Goal: Task Accomplishment & Management: Manage account settings

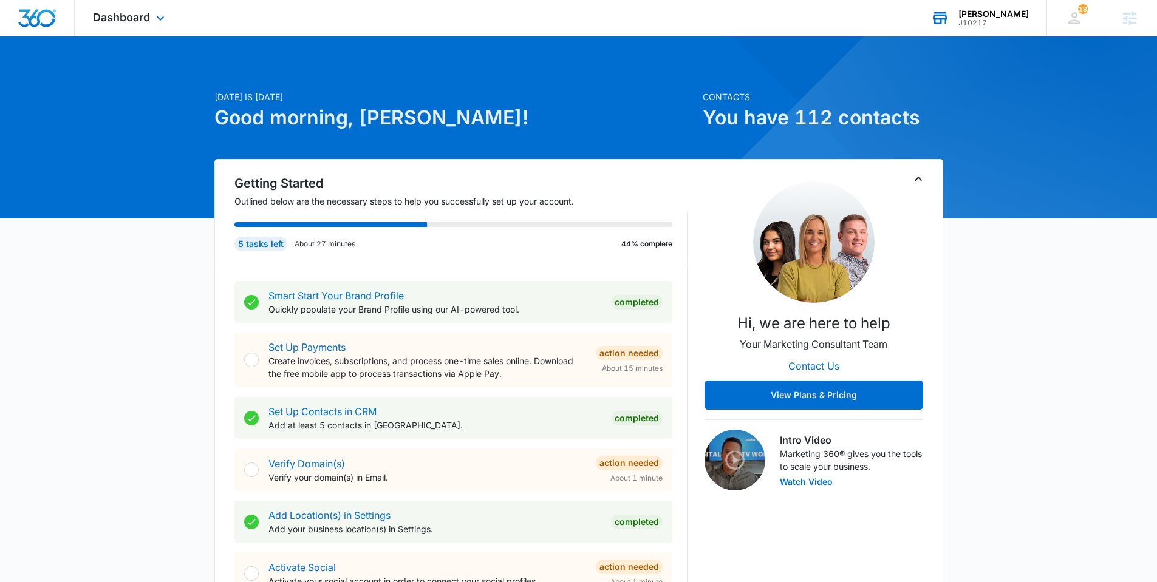
click at [1000, 21] on div "J10217" at bounding box center [993, 23] width 70 height 9
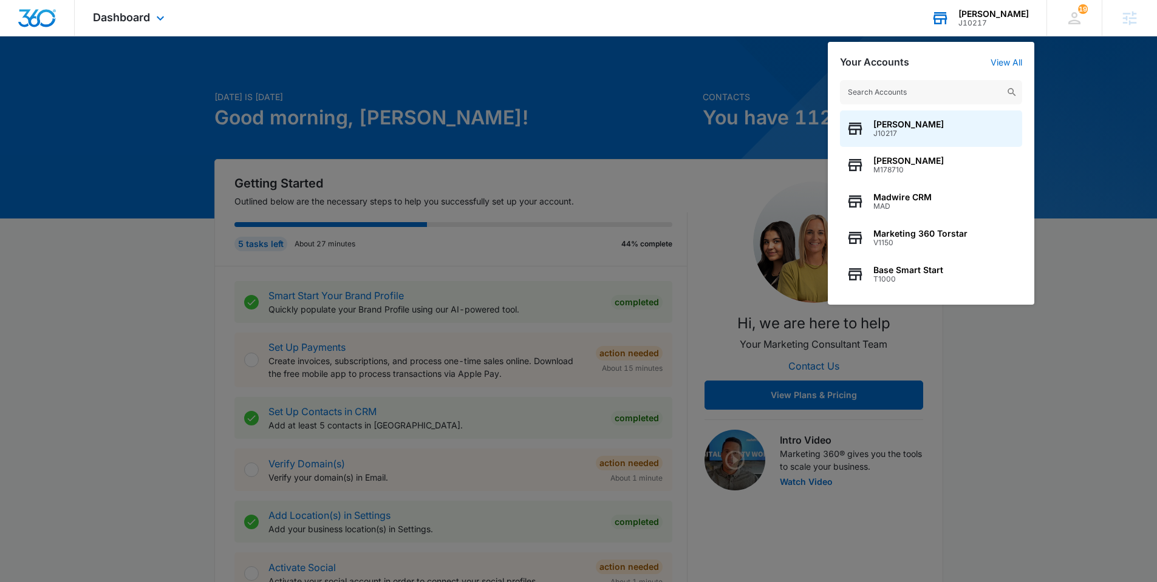
click at [962, 86] on input "text" at bounding box center [931, 92] width 182 height 24
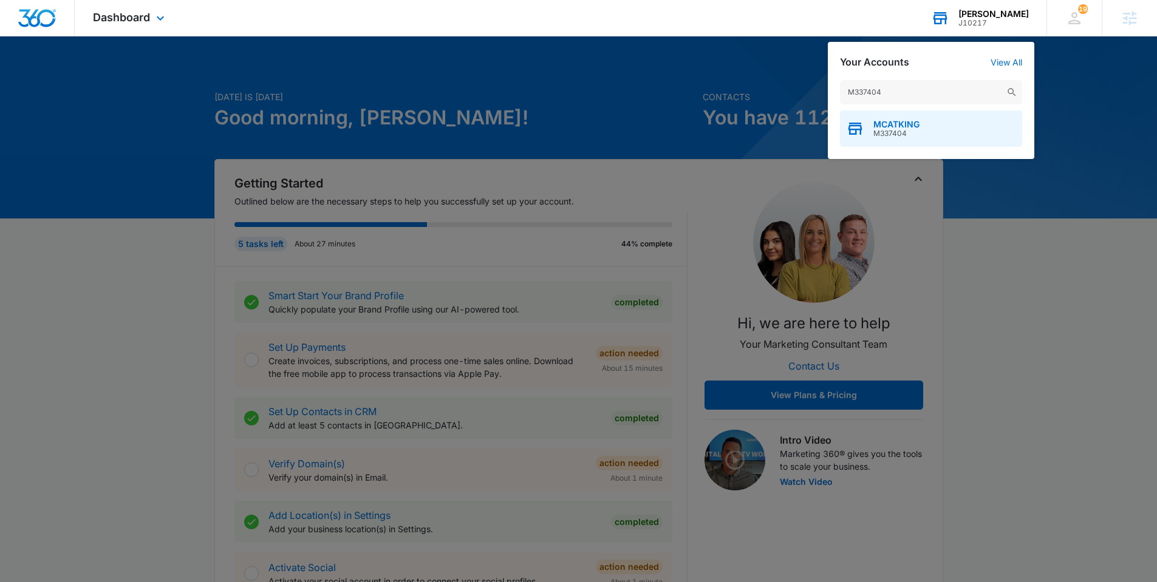
type input "M337404"
click at [911, 129] on span "M337404" at bounding box center [896, 133] width 46 height 9
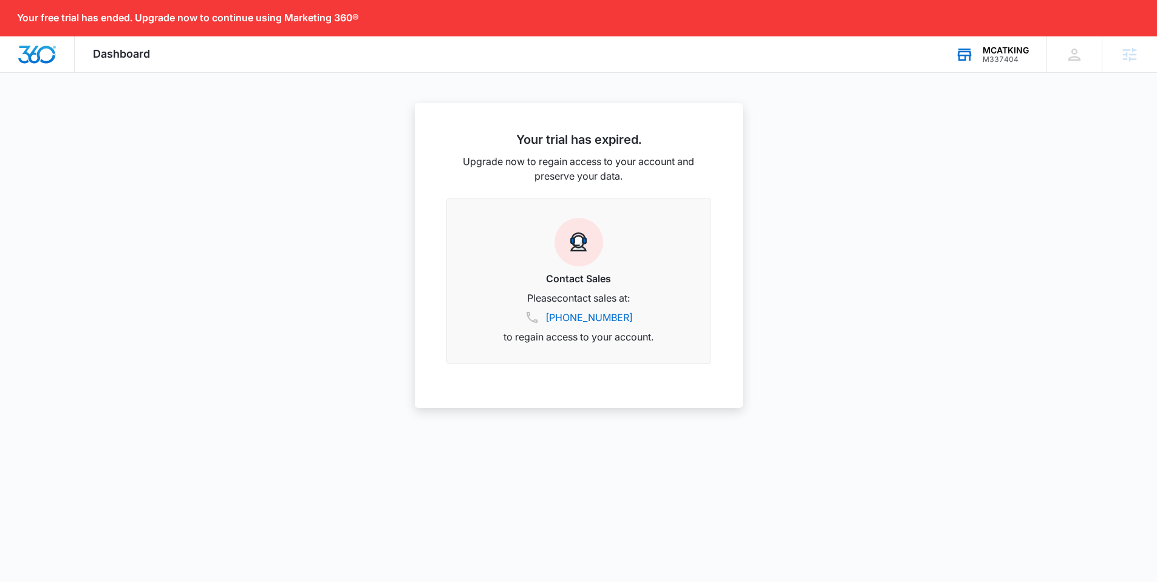
click at [1006, 50] on div "MCATKING" at bounding box center [1006, 51] width 46 height 10
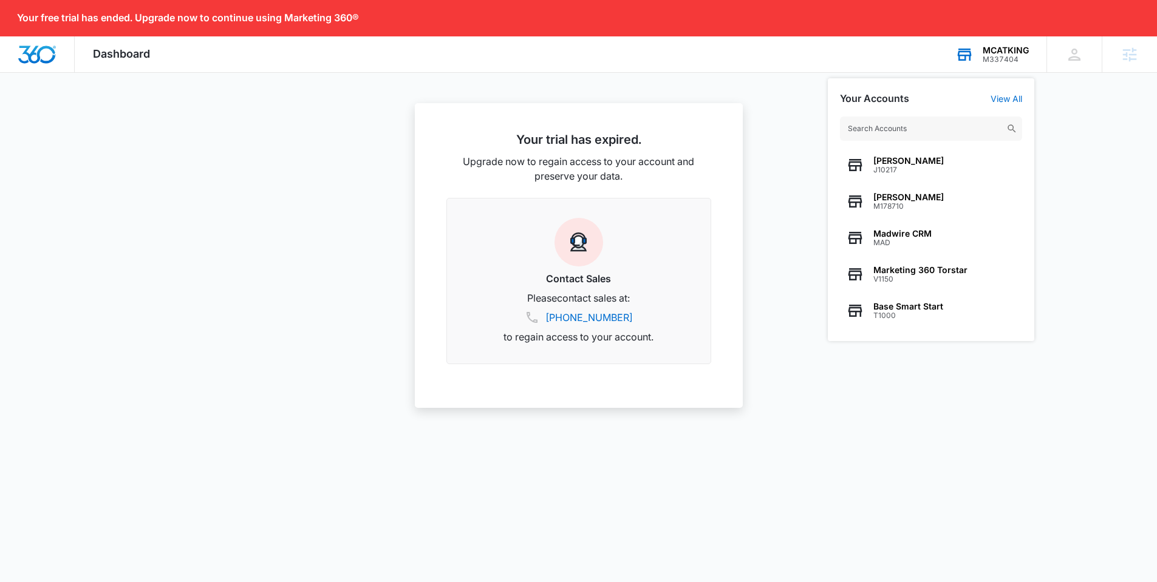
click at [955, 130] on input "text" at bounding box center [931, 129] width 182 height 24
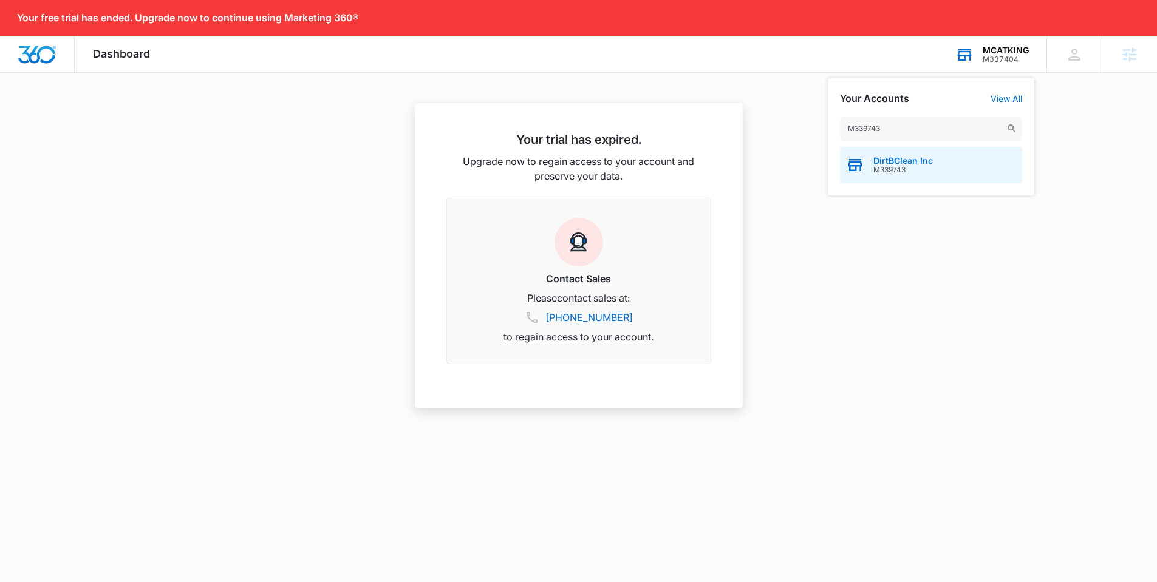
type input "M339743"
click at [919, 161] on span "DirtBClean Inc" at bounding box center [903, 161] width 60 height 10
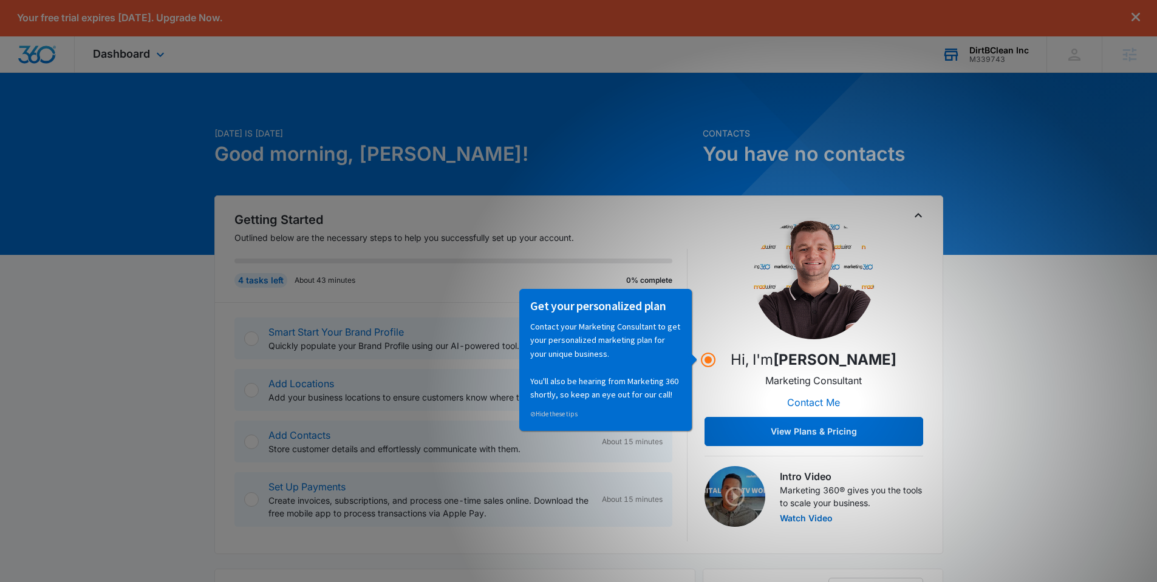
click at [999, 48] on div "DirtBClean Inc" at bounding box center [999, 51] width 60 height 10
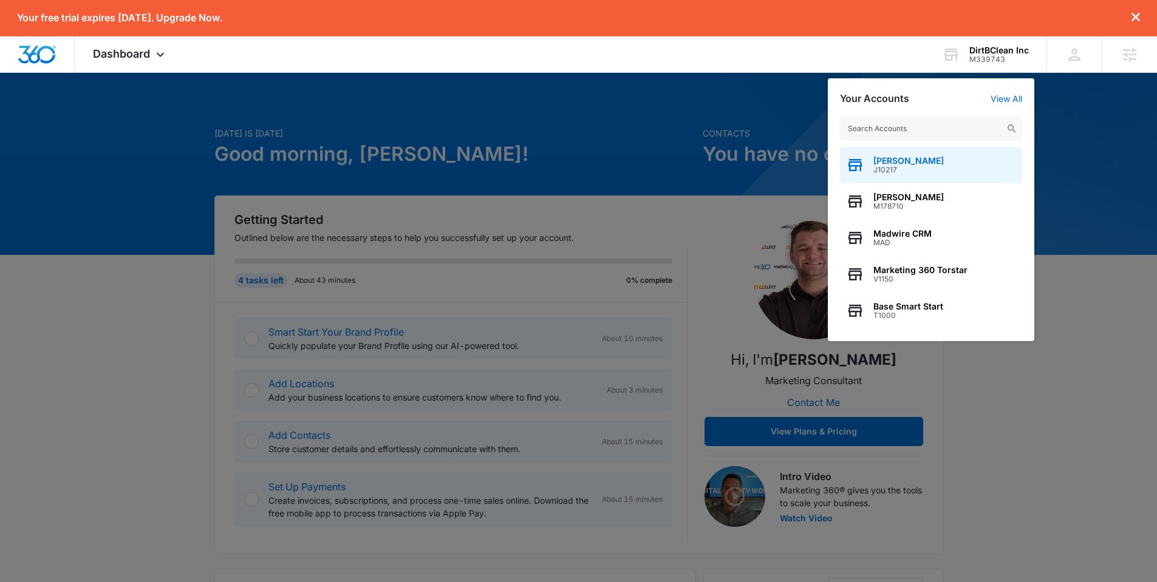
click at [912, 165] on span "[PERSON_NAME]" at bounding box center [908, 161] width 70 height 10
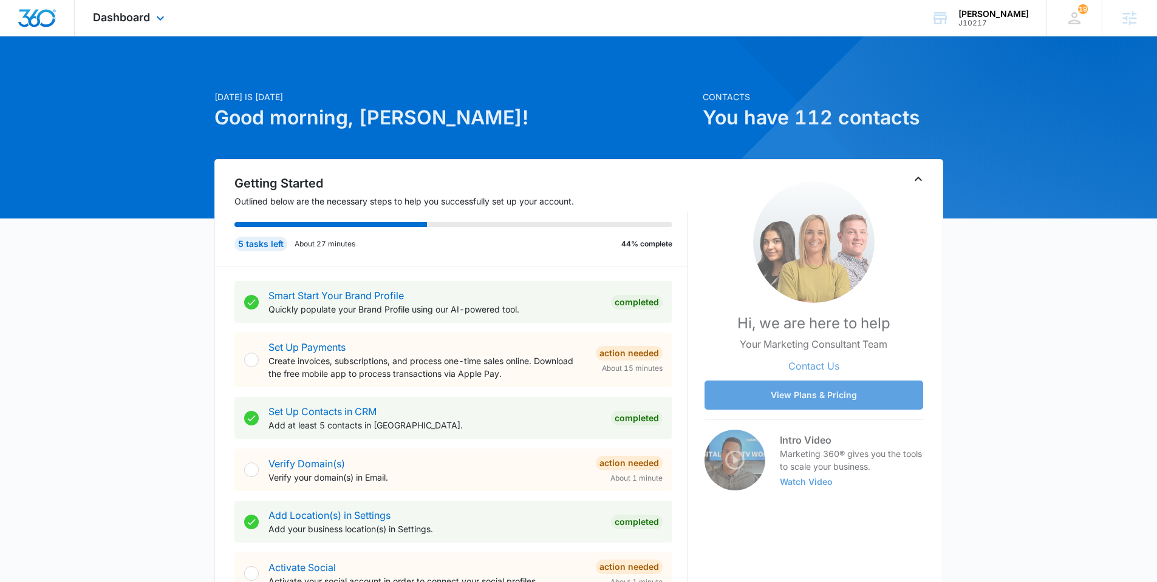
click at [161, 27] on div "Dashboard Apps Reputation Websites Forms CRM Email Social Shop Payments POS Con…" at bounding box center [130, 18] width 111 height 36
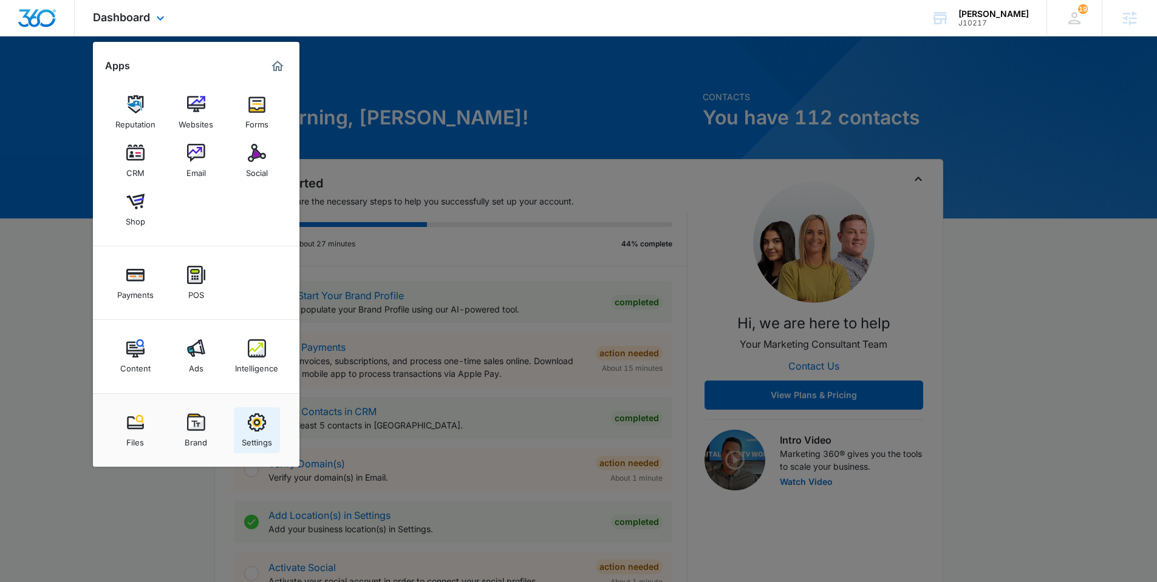
click at [246, 436] on div "Settings" at bounding box center [257, 440] width 30 height 16
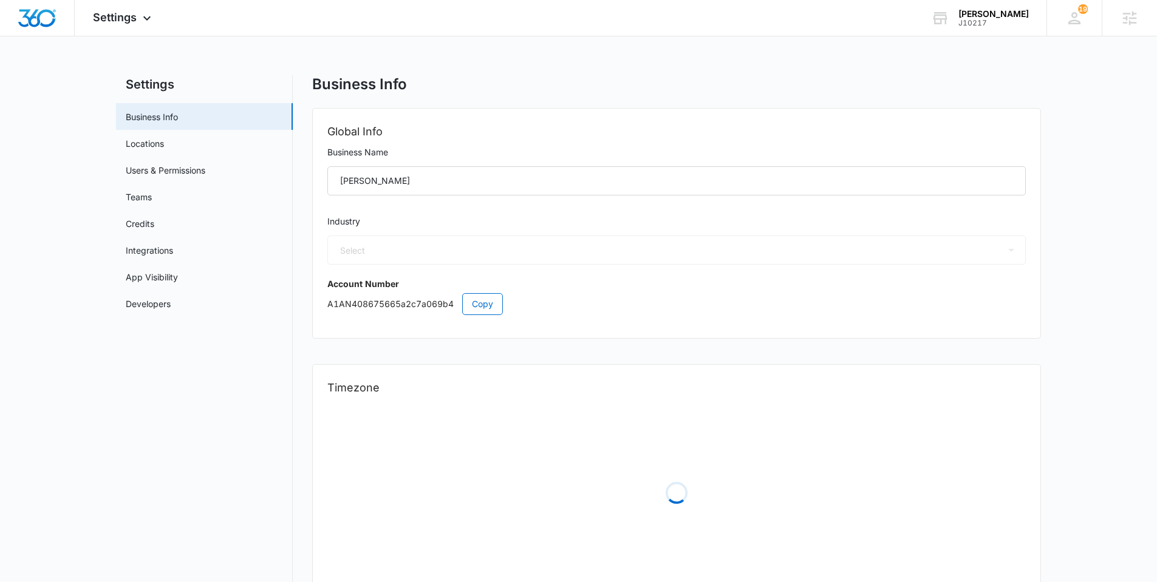
select select "54"
select select "US"
select select "America/Phoenix"
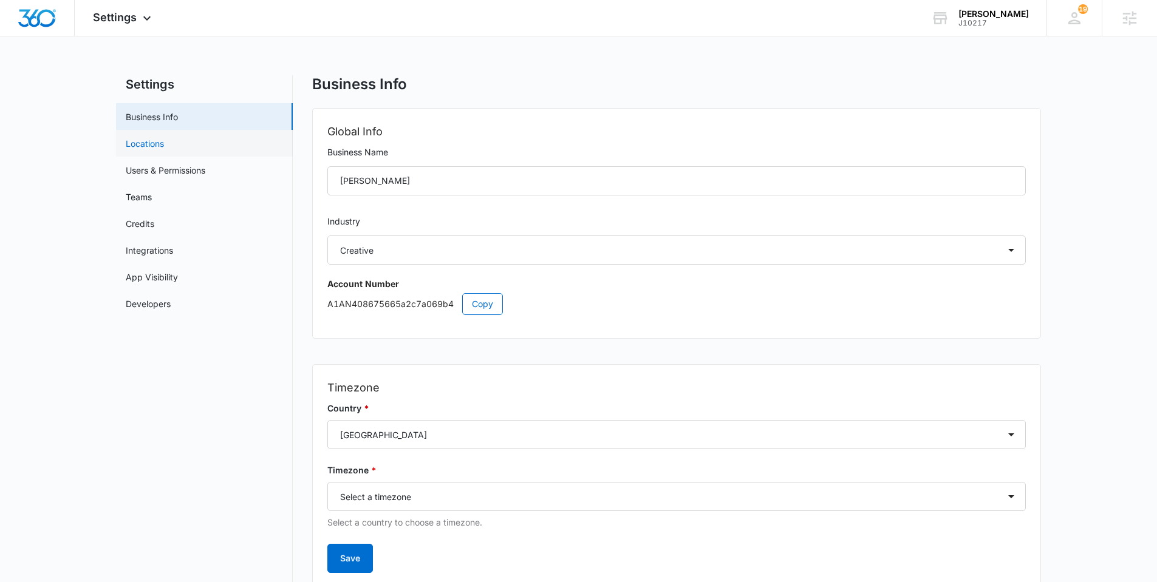
click at [164, 147] on link "Locations" at bounding box center [145, 143] width 38 height 13
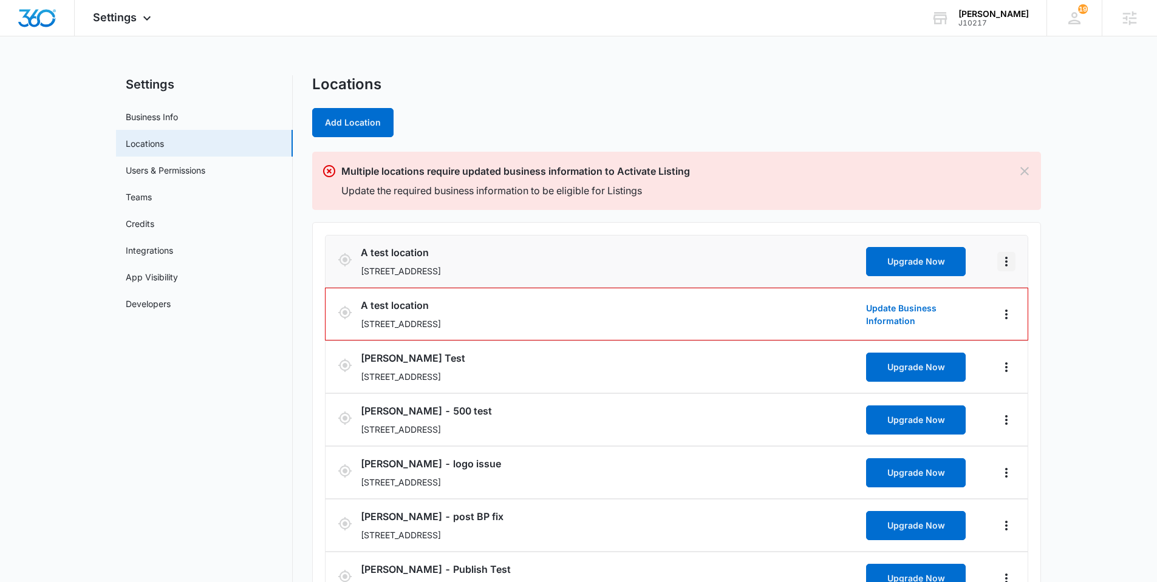
click at [1004, 259] on icon "Actions" at bounding box center [1006, 261] width 15 height 15
click at [1009, 267] on icon "Actions" at bounding box center [1006, 261] width 15 height 15
click at [1017, 296] on link "Edit" at bounding box center [1019, 295] width 15 height 10
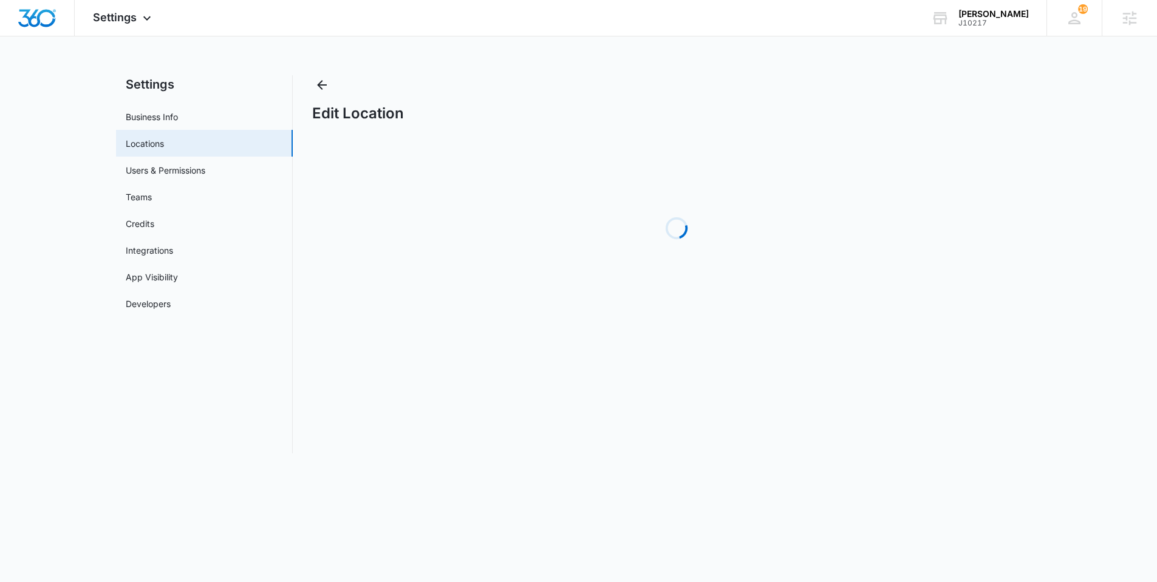
select select "Colorado"
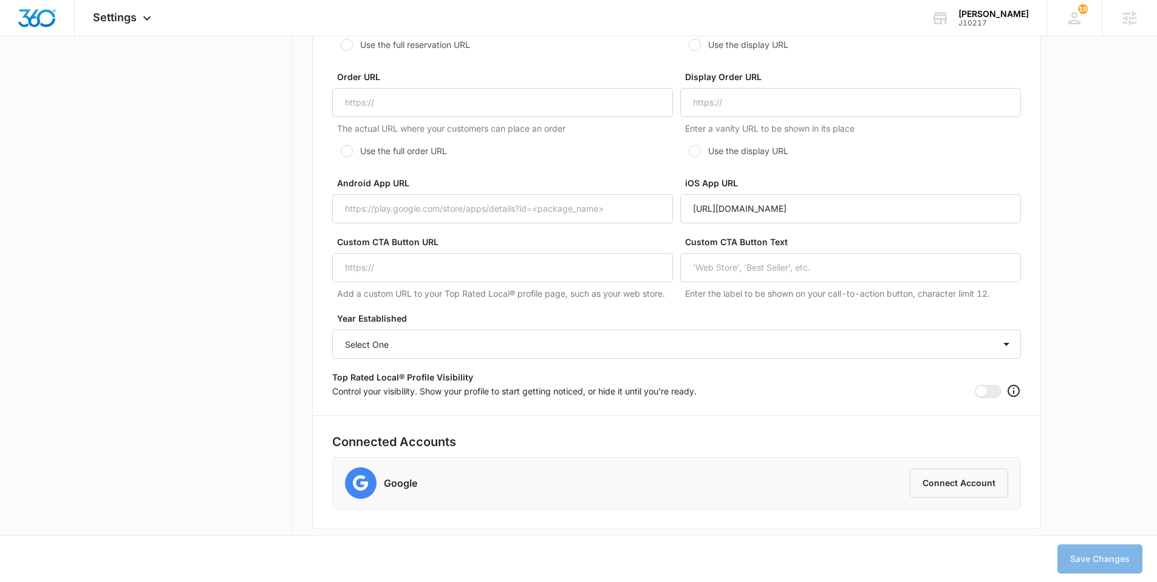
scroll to position [2288, 0]
click at [662, 461] on li "Google Connect Account" at bounding box center [676, 482] width 687 height 51
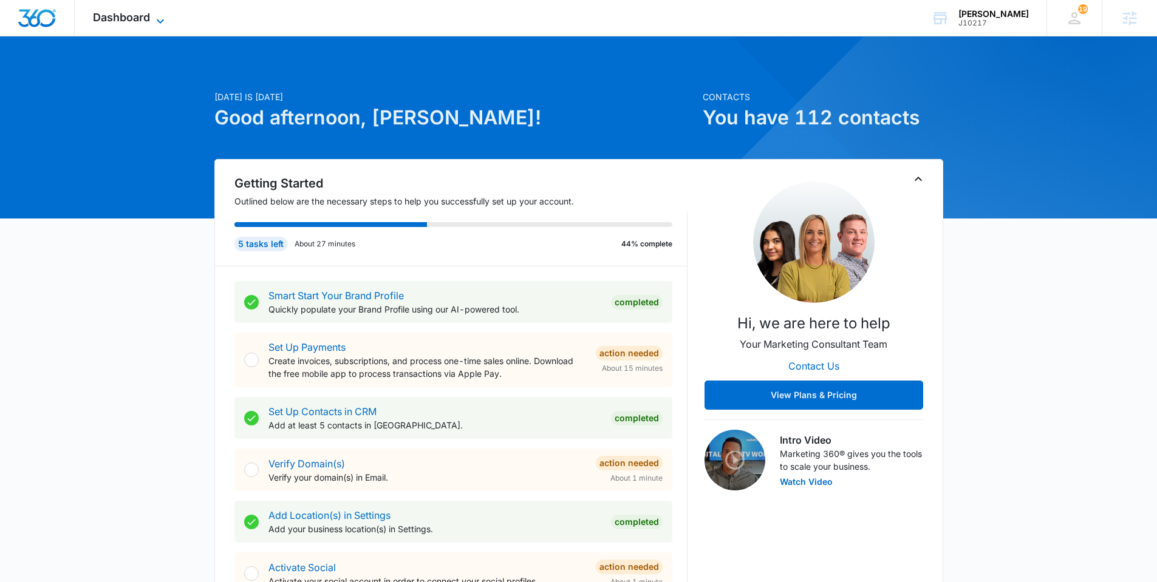
click at [124, 18] on span "Dashboard" at bounding box center [121, 17] width 57 height 13
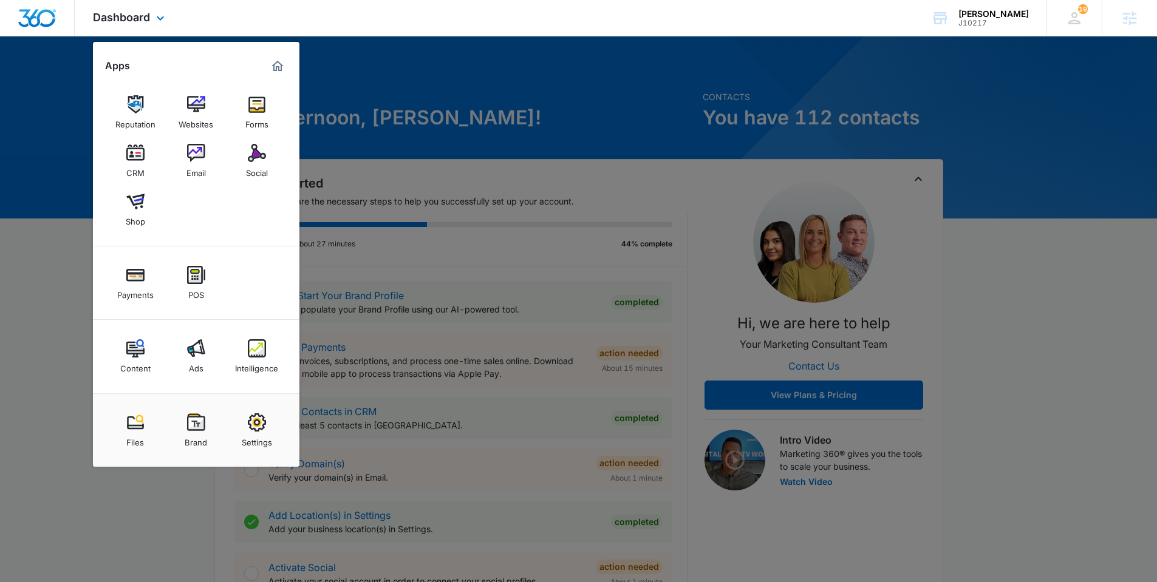
click at [192, 399] on div "Files Brand Settings" at bounding box center [196, 429] width 206 height 73
click at [196, 459] on div "Files Brand Settings" at bounding box center [196, 429] width 206 height 73
click at [196, 418] on img at bounding box center [196, 423] width 18 height 18
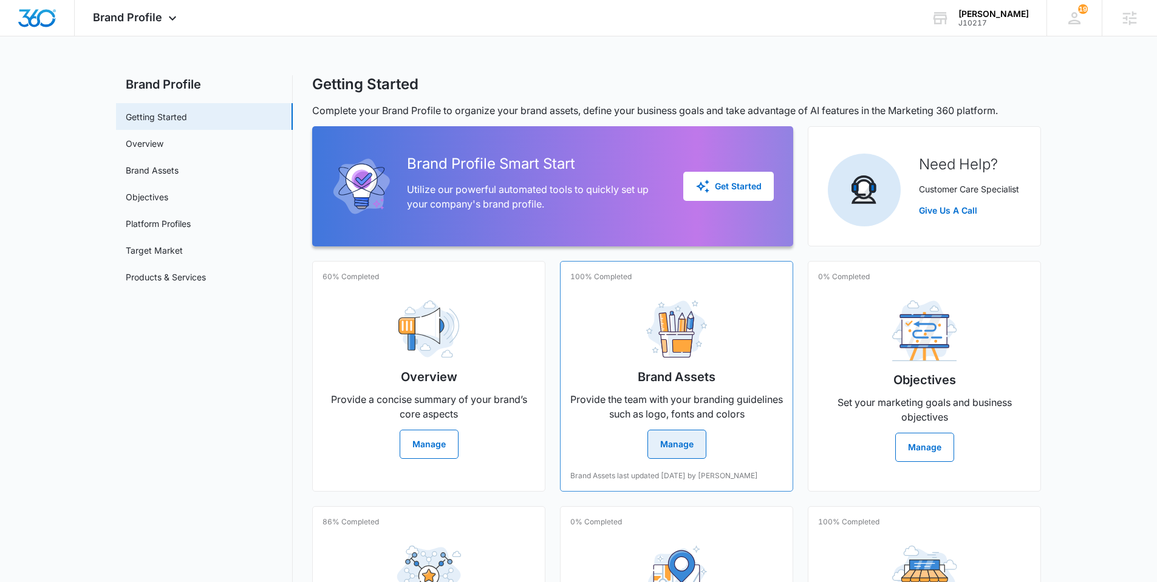
click at [633, 447] on div "Brand Assets Provide the team with your branding guidelines such as logo, fonts…" at bounding box center [676, 375] width 213 height 168
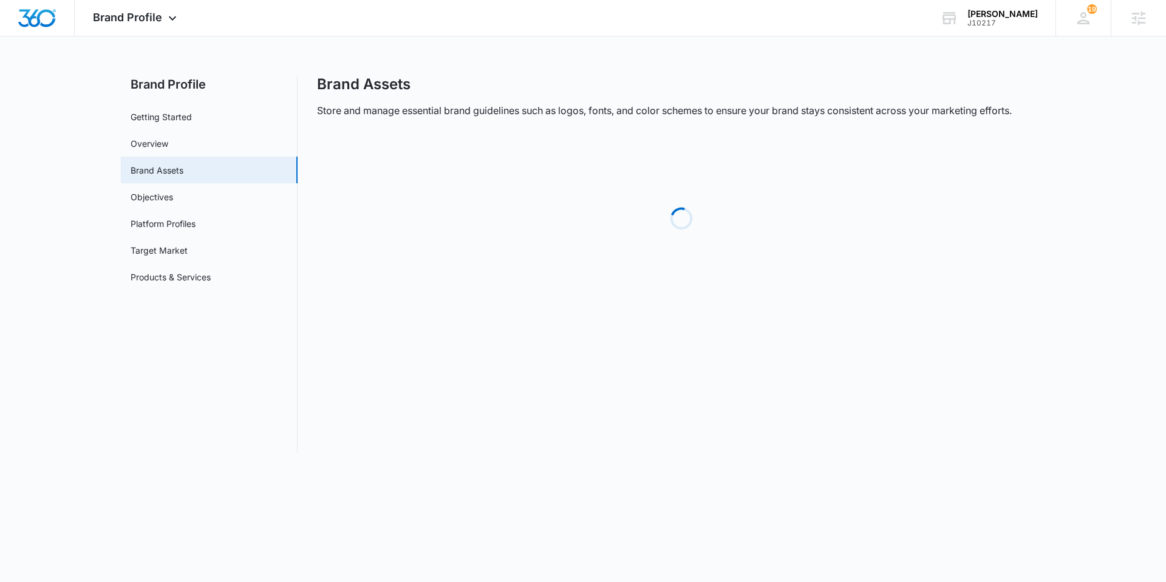
click at [689, 446] on div "Brand Assets Store and manage essential brand guidelines such as logos, fonts, …" at bounding box center [681, 264] width 729 height 378
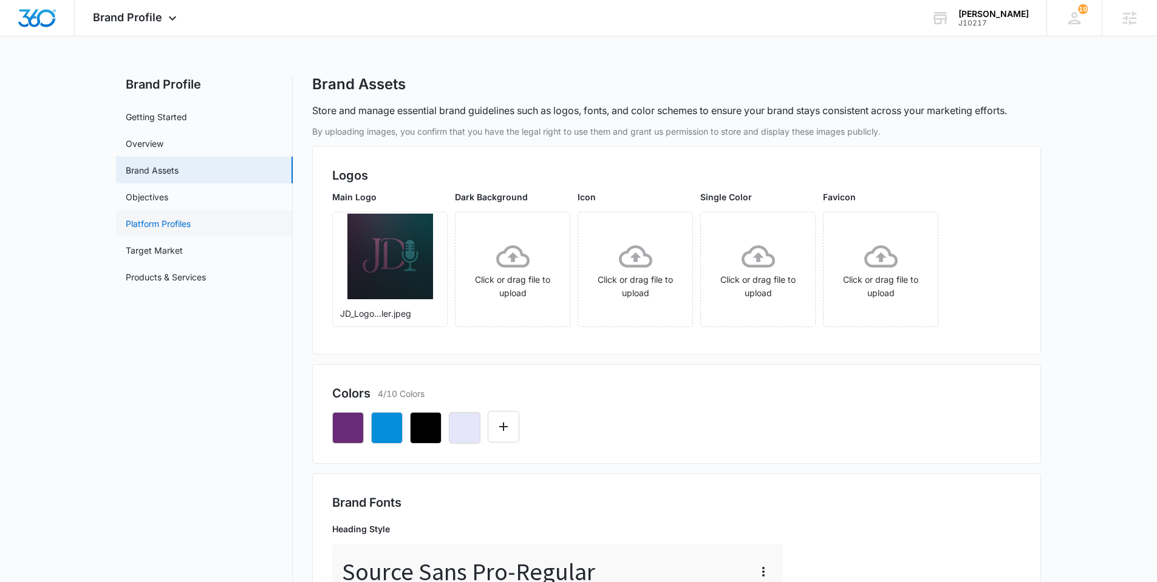
click at [185, 225] on link "Platform Profiles" at bounding box center [158, 223] width 65 height 13
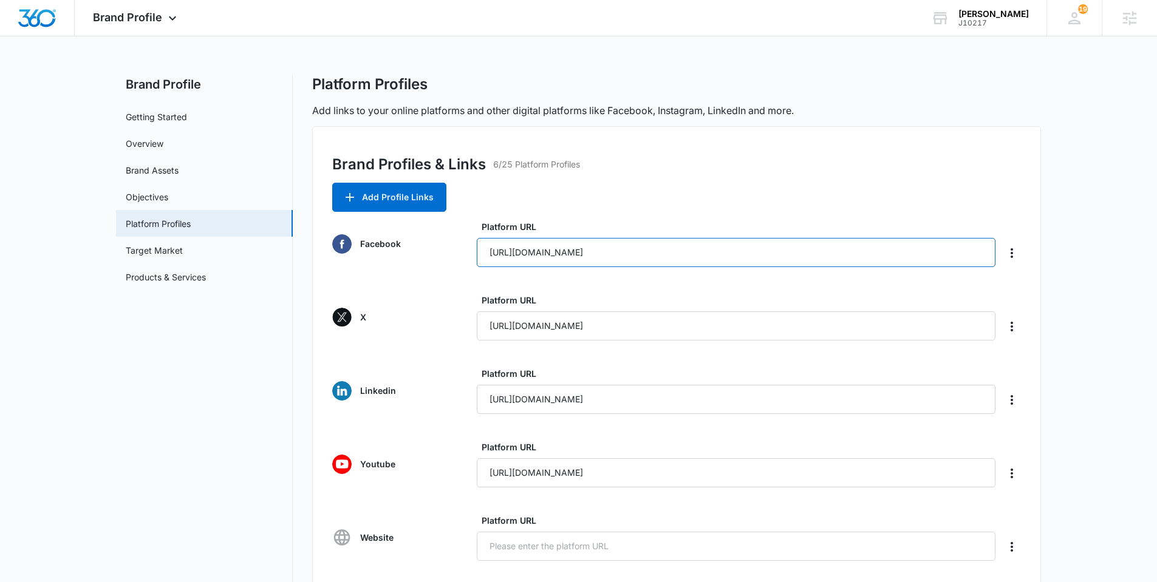
click at [516, 251] on input "https://www.facebook.com/optimalhealthmedicalfitness" at bounding box center [736, 252] width 519 height 29
drag, startPoint x: 495, startPoint y: 253, endPoint x: 462, endPoint y: 254, distance: 32.8
click at [462, 254] on div "Facebook Platform URL https://www.facebook.com/optimalhealthmedicalfitness" at bounding box center [676, 243] width 689 height 47
drag, startPoint x: 477, startPoint y: 256, endPoint x: 313, endPoint y: 265, distance: 164.8
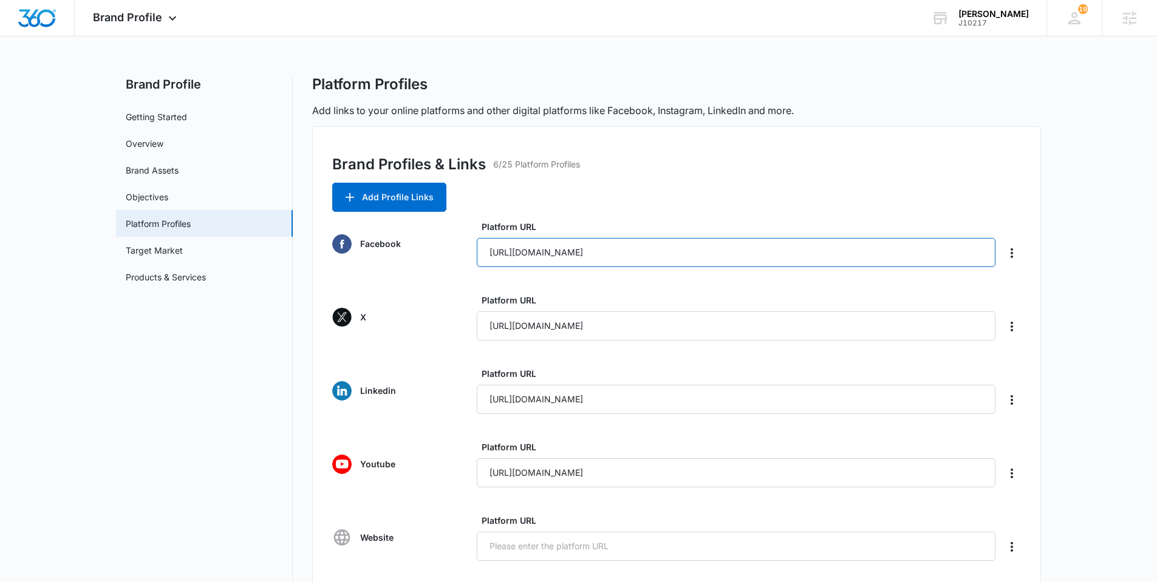
click at [443, 259] on div "Facebook Platform URL https://www.facebook.com/optimalhealthmedicalfitness" at bounding box center [676, 243] width 689 height 47
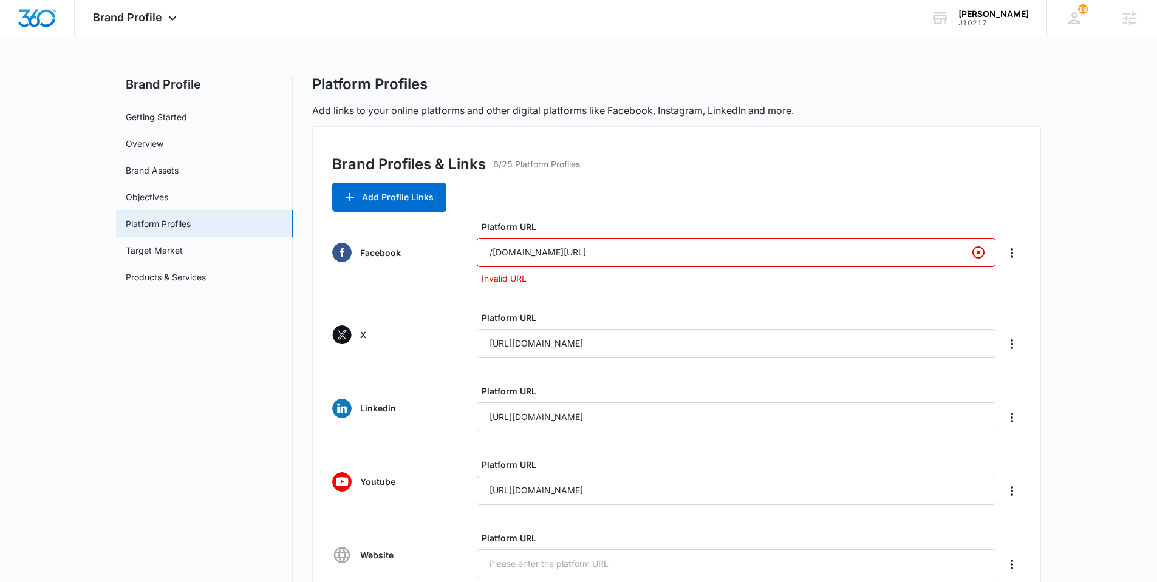
type input "/www.facebook.com/optimalhealthmedicalfitness"
click at [1066, 263] on main "Brand Profile Getting Started Overview Brand Assets Objectives Platform Profile…" at bounding box center [578, 512] width 1157 height 875
click at [1111, 288] on main "Brand Profile Getting Started Overview Brand Assets Objectives Platform Profile…" at bounding box center [578, 512] width 1157 height 875
click at [149, 5] on div "Brand Profile Apps Reputation Websites Forms CRM Email Social Shop Payments POS…" at bounding box center [136, 18] width 123 height 36
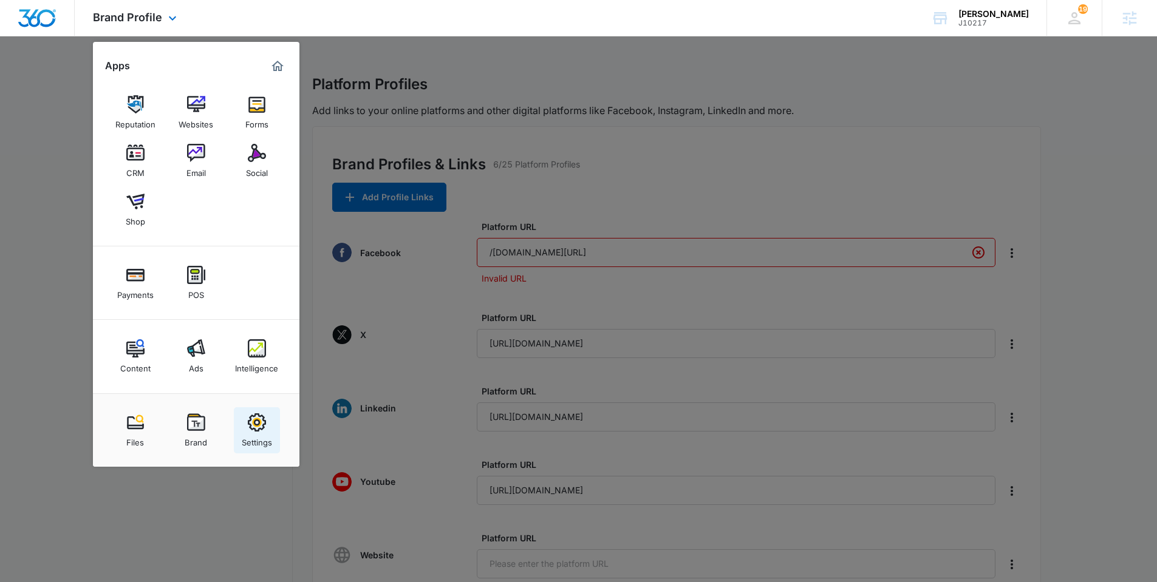
click at [263, 432] on div "Settings" at bounding box center [257, 440] width 30 height 16
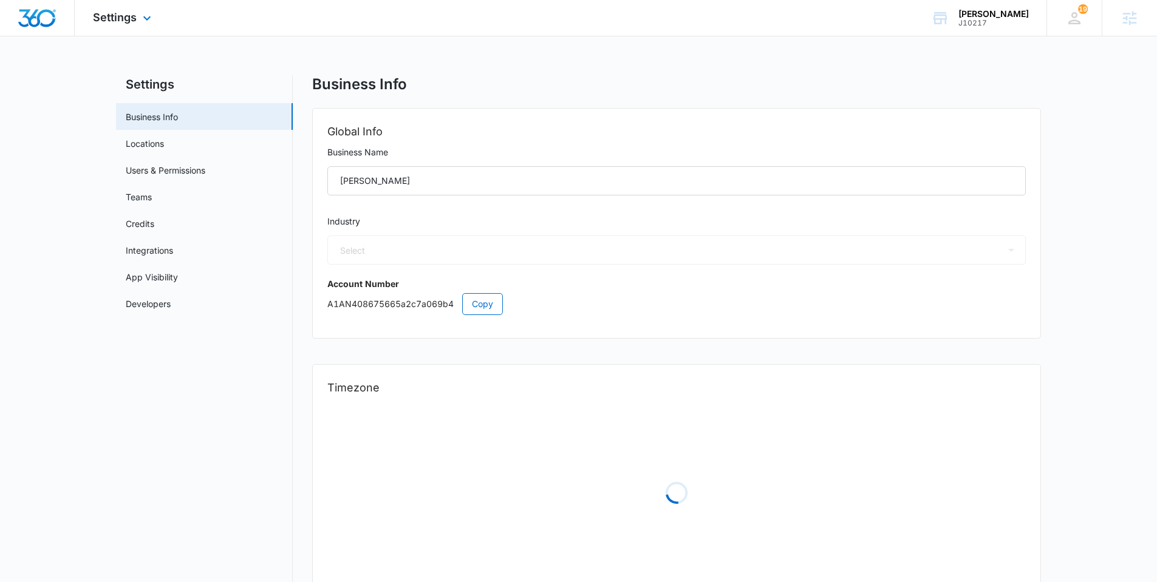
select select "54"
select select "US"
select select "America/Phoenix"
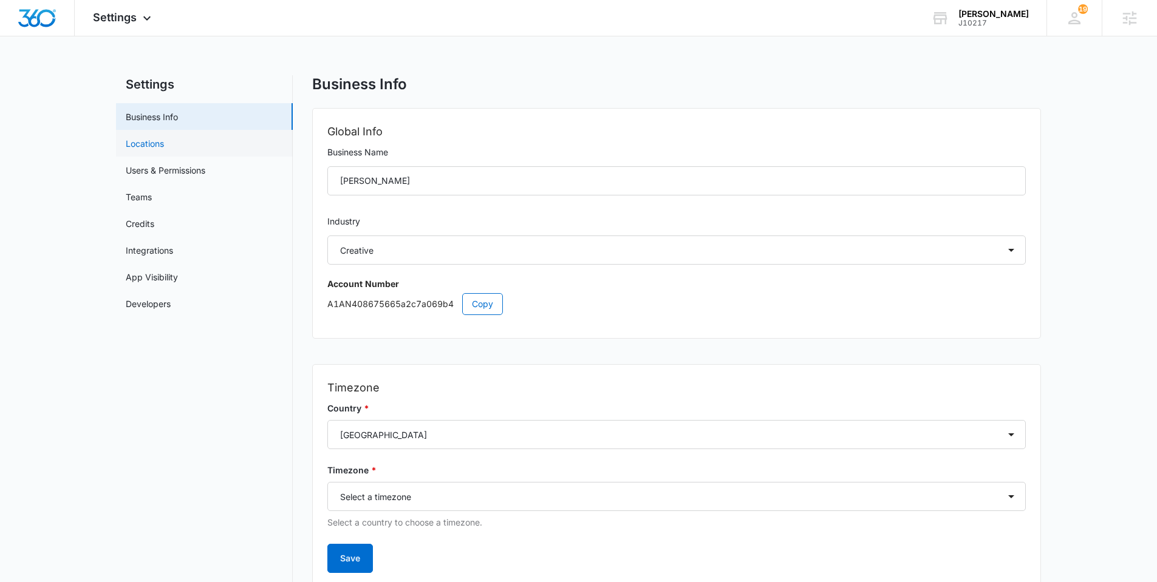
click at [164, 145] on link "Locations" at bounding box center [145, 143] width 38 height 13
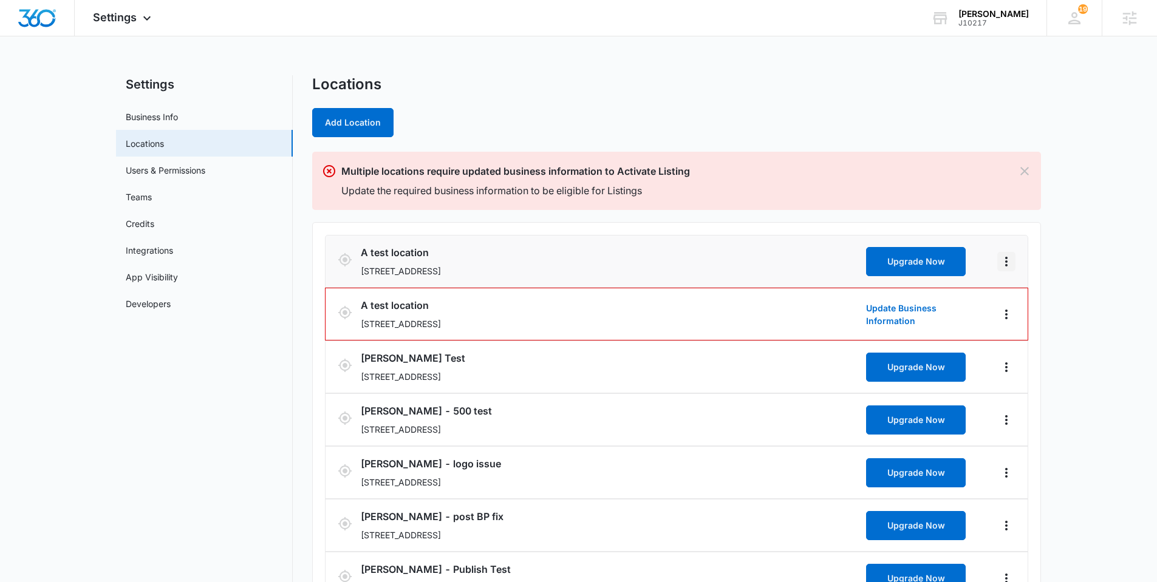
click at [1000, 259] on icon "Actions" at bounding box center [1006, 261] width 15 height 15
click at [1015, 297] on link "Edit" at bounding box center [1019, 295] width 15 height 10
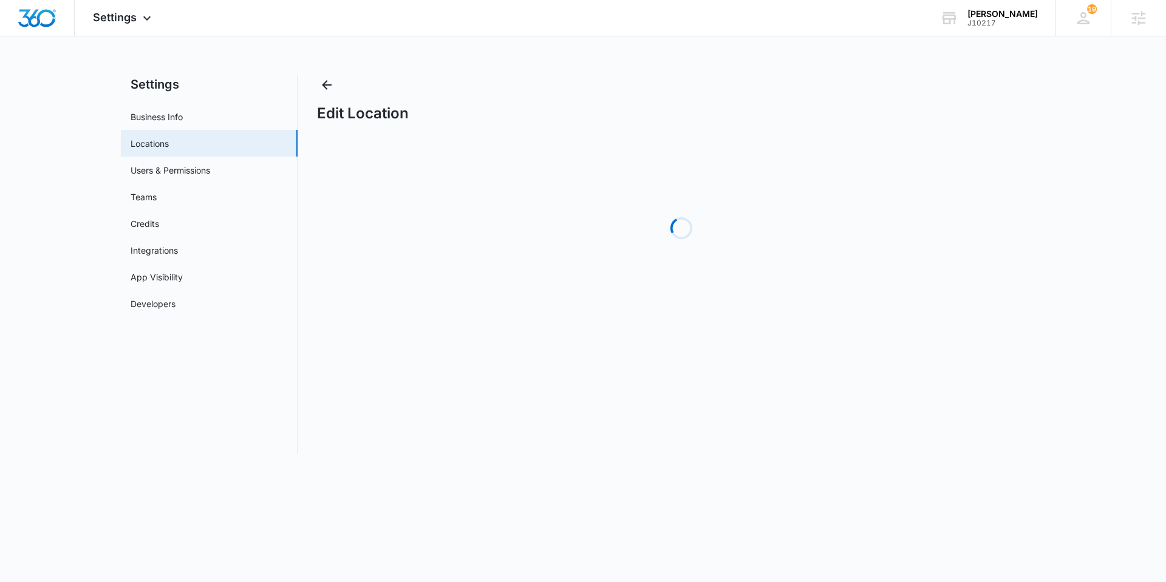
select select "[US_STATE]"
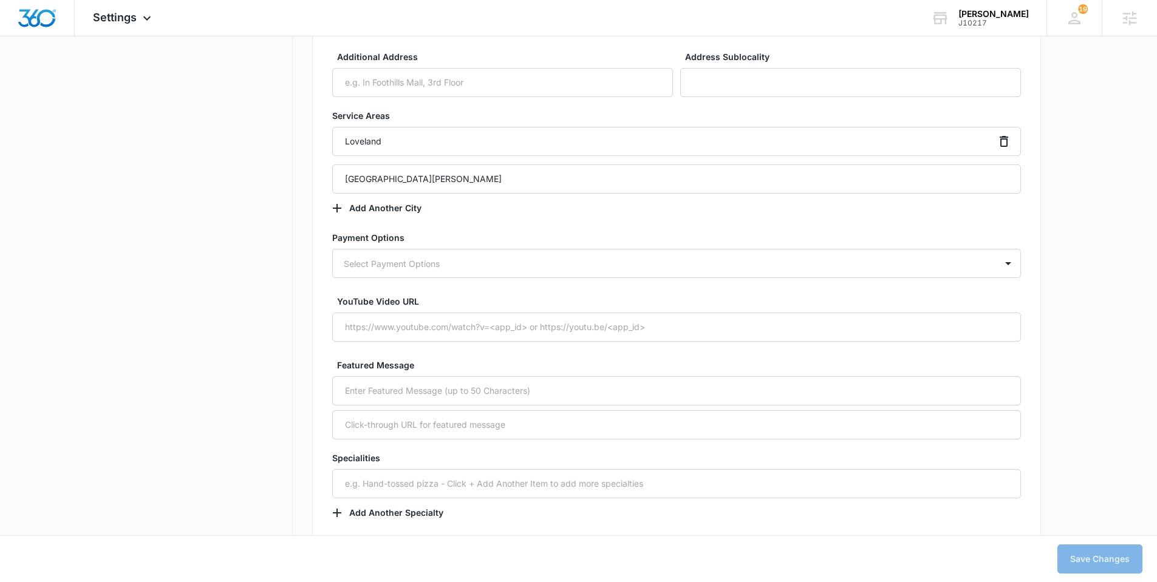
scroll to position [1621, 0]
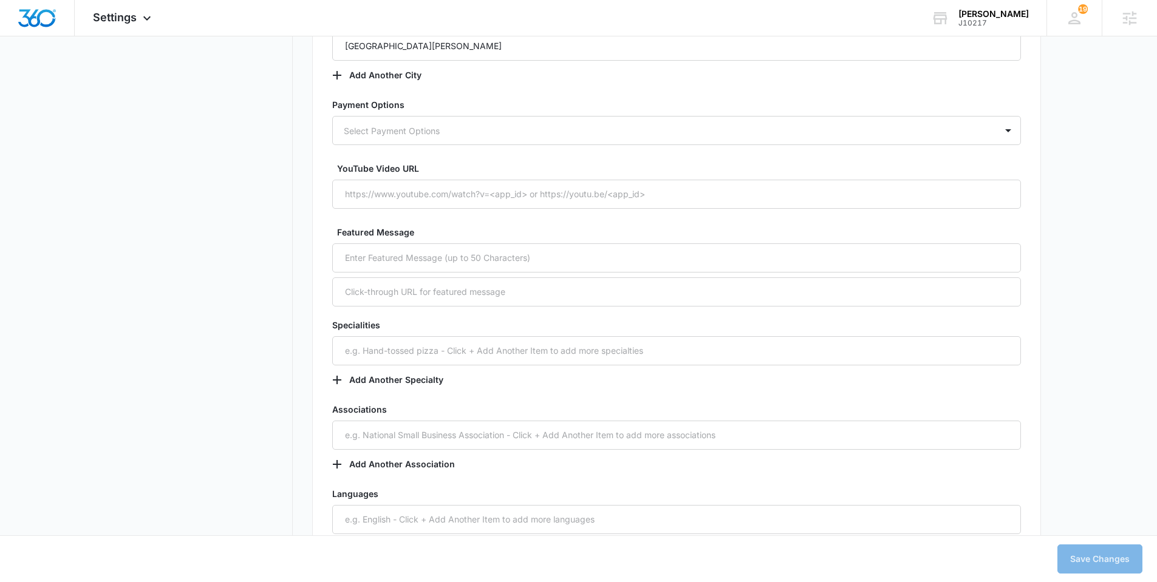
click at [437, 179] on div "YouTube Video URL" at bounding box center [676, 185] width 689 height 47
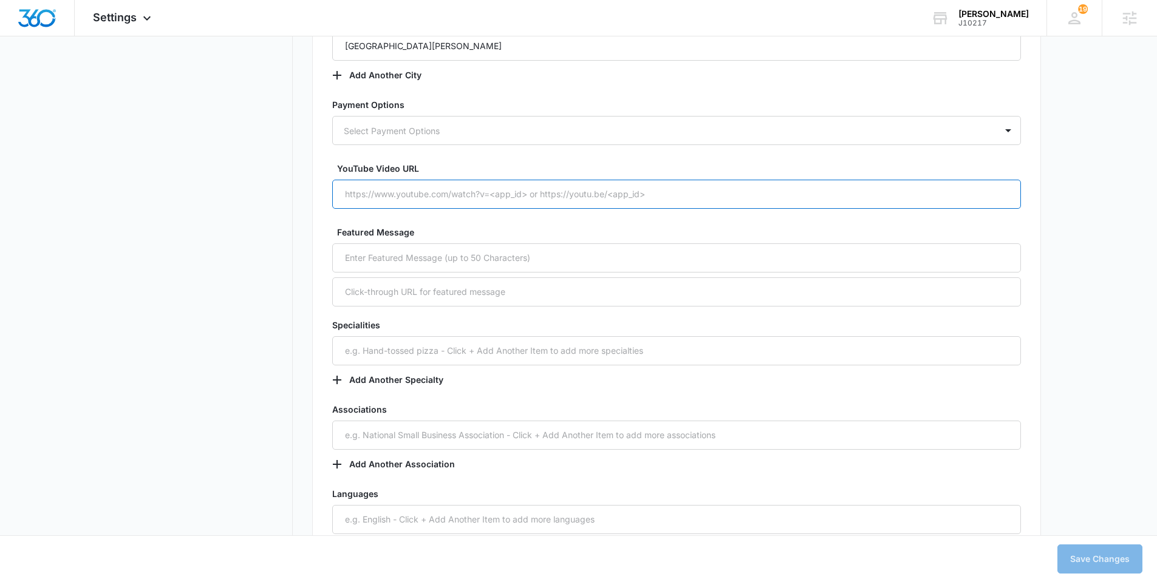
click at [446, 192] on input "YouTube Video URL" at bounding box center [676, 194] width 689 height 29
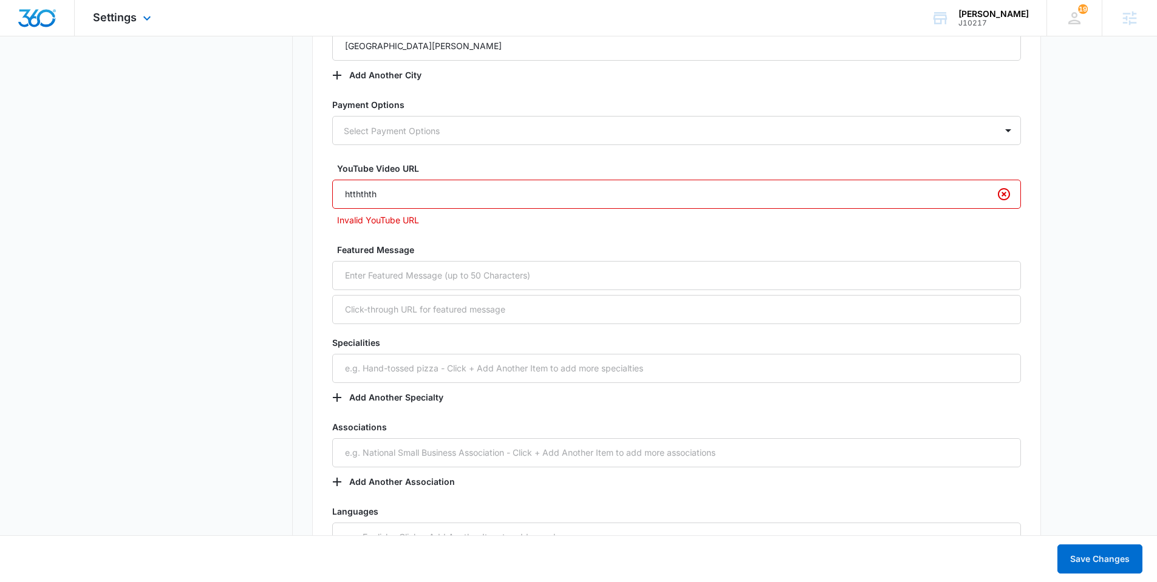
type input "htththth"
